Goal: Browse casually

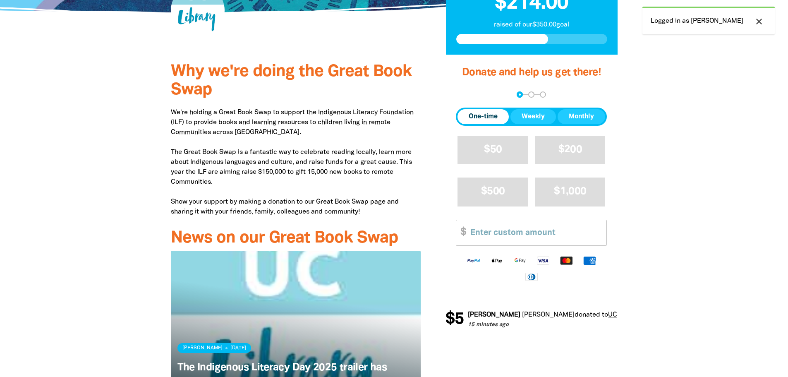
scroll to position [303, 0]
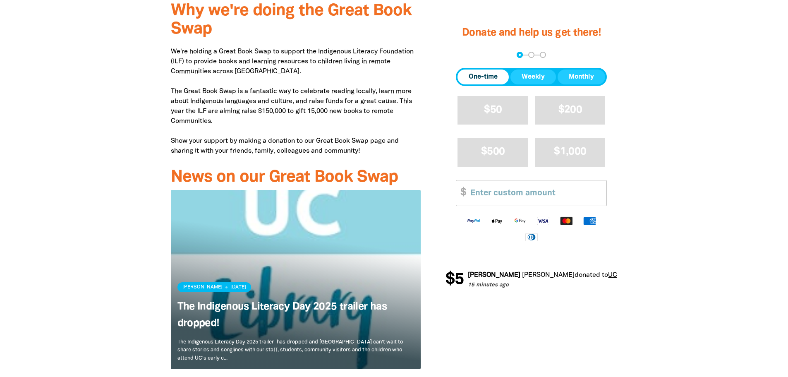
click at [768, 273] on span "donated to" at bounding box center [785, 275] width 34 height 6
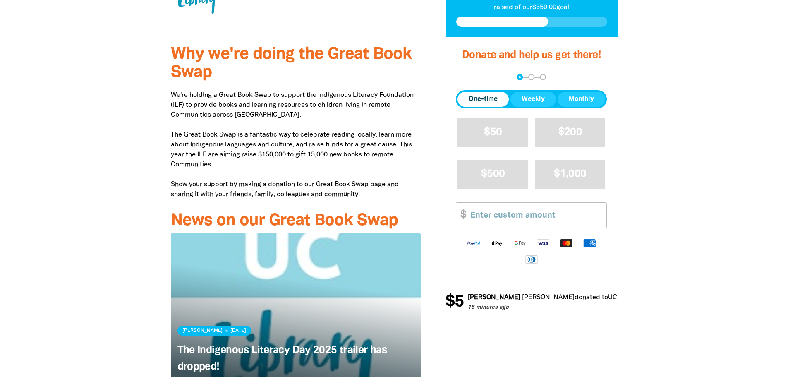
scroll to position [0, 0]
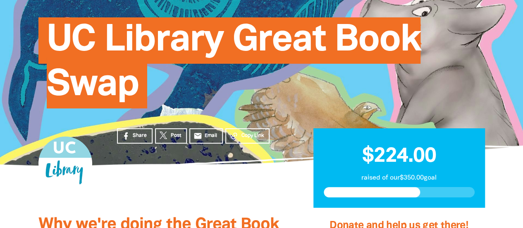
scroll to position [89, 0]
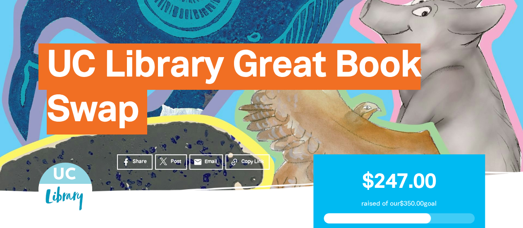
scroll to position [63, 0]
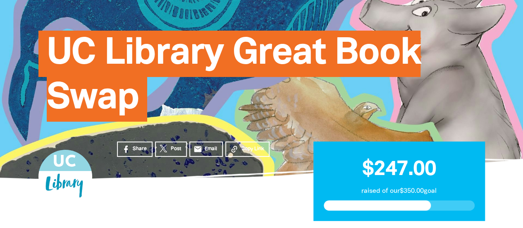
scroll to position [74, 0]
